Goal: Information Seeking & Learning: Learn about a topic

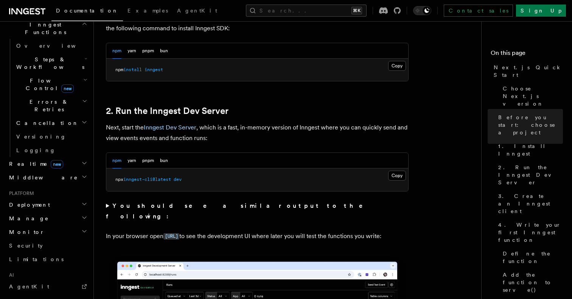
scroll to position [219, 0]
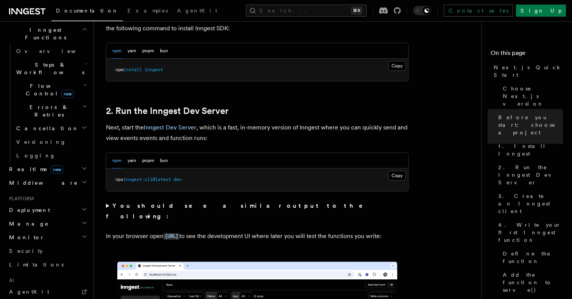
click at [86, 206] on icon "button" at bounding box center [84, 209] width 6 height 6
click at [84, 220] on icon "button" at bounding box center [84, 223] width 6 height 6
click at [82, 230] on h2 "Monitor" at bounding box center [47, 237] width 83 height 14
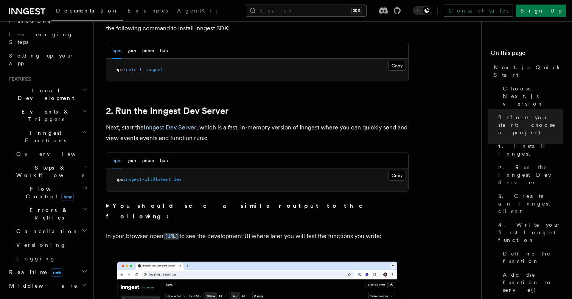
scroll to position [109, 0]
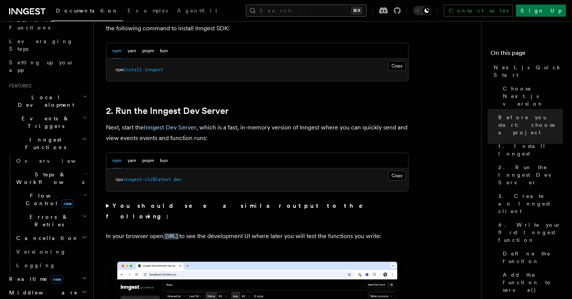
click at [306, 14] on button "Search... ⌘K" at bounding box center [306, 11] width 121 height 12
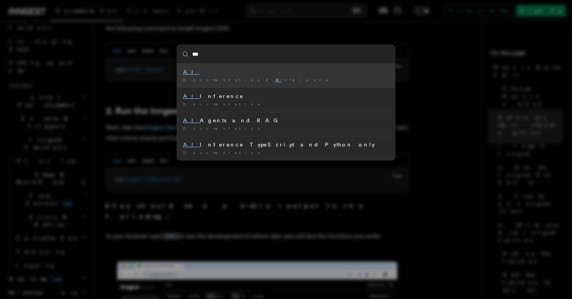
type input "****"
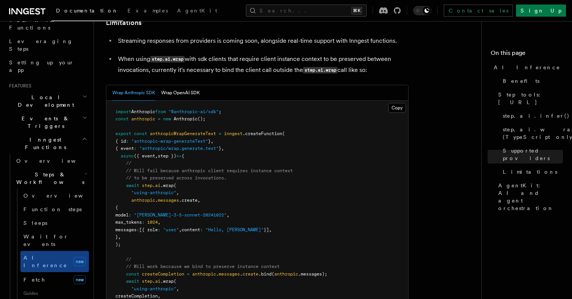
scroll to position [1121, 0]
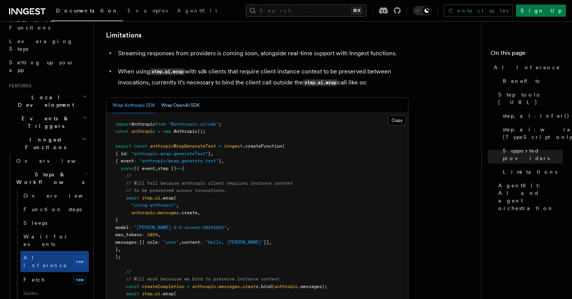
click at [176, 98] on button "Wrap OpenAI SDK" at bounding box center [180, 106] width 39 height 16
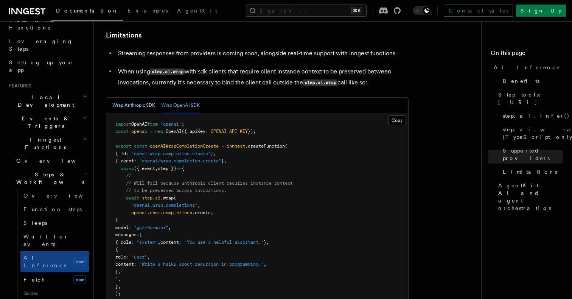
click at [153, 98] on button "Wrap Anthropic SDK" at bounding box center [133, 106] width 43 height 16
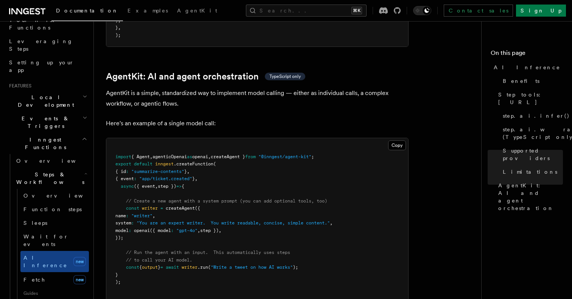
scroll to position [2190, 0]
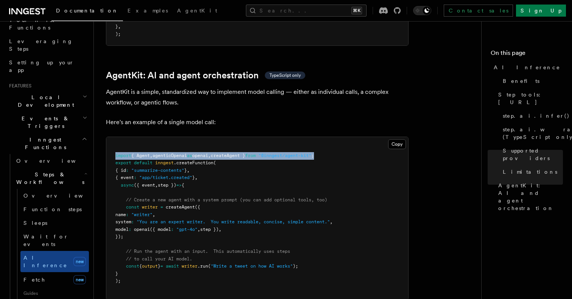
drag, startPoint x: 341, startPoint y: 134, endPoint x: 113, endPoint y: 137, distance: 227.8
click at [113, 137] on pre "import { Agent , agenticOpenai as openai , createAgent } from "@inngest/agent-k…" at bounding box center [257, 218] width 302 height 163
copy span "import { Agent , agenticOpenai as openai , createAgent } from "@inngest/agent-k…"
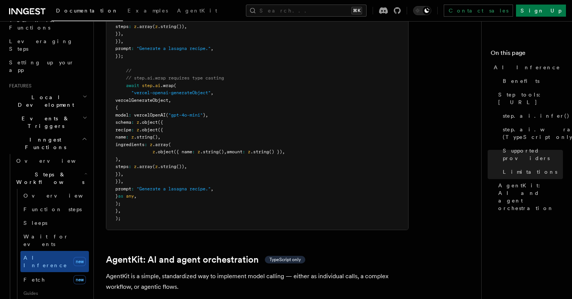
scroll to position [2018, 0]
